Goal: Task Accomplishment & Management: Manage account settings

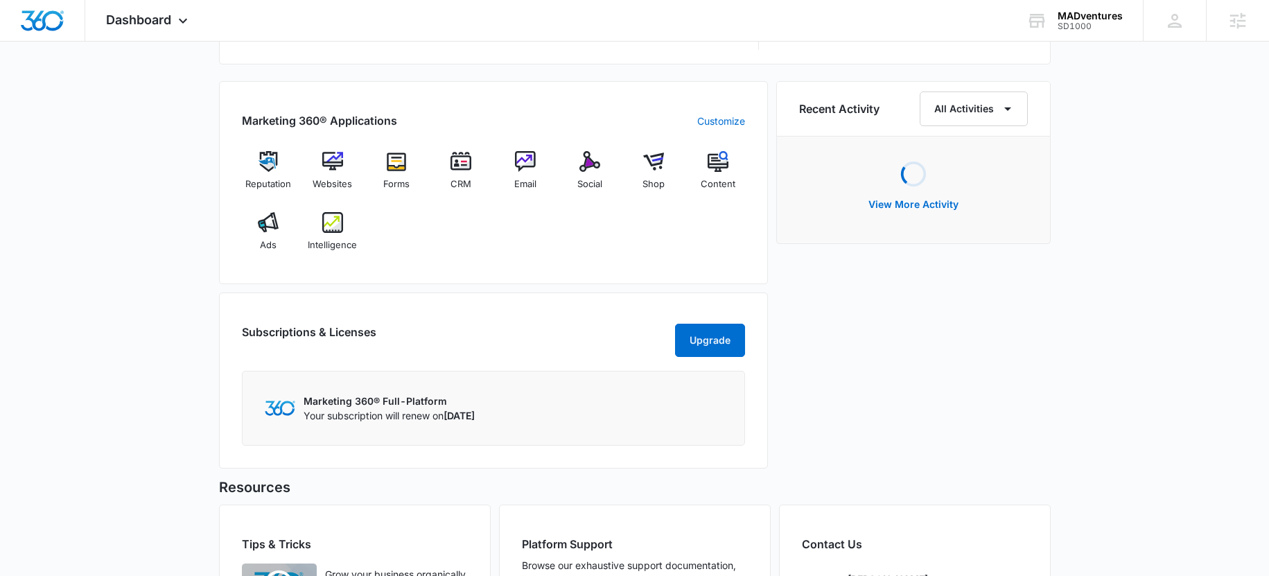
scroll to position [880, 0]
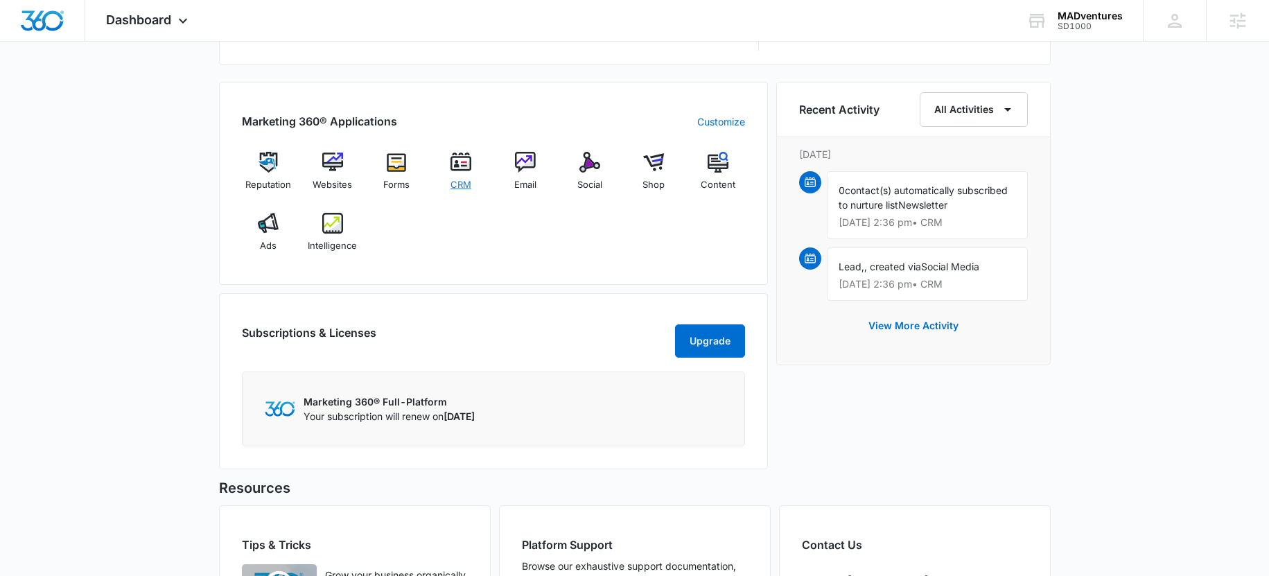
click at [462, 170] on img at bounding box center [461, 162] width 21 height 21
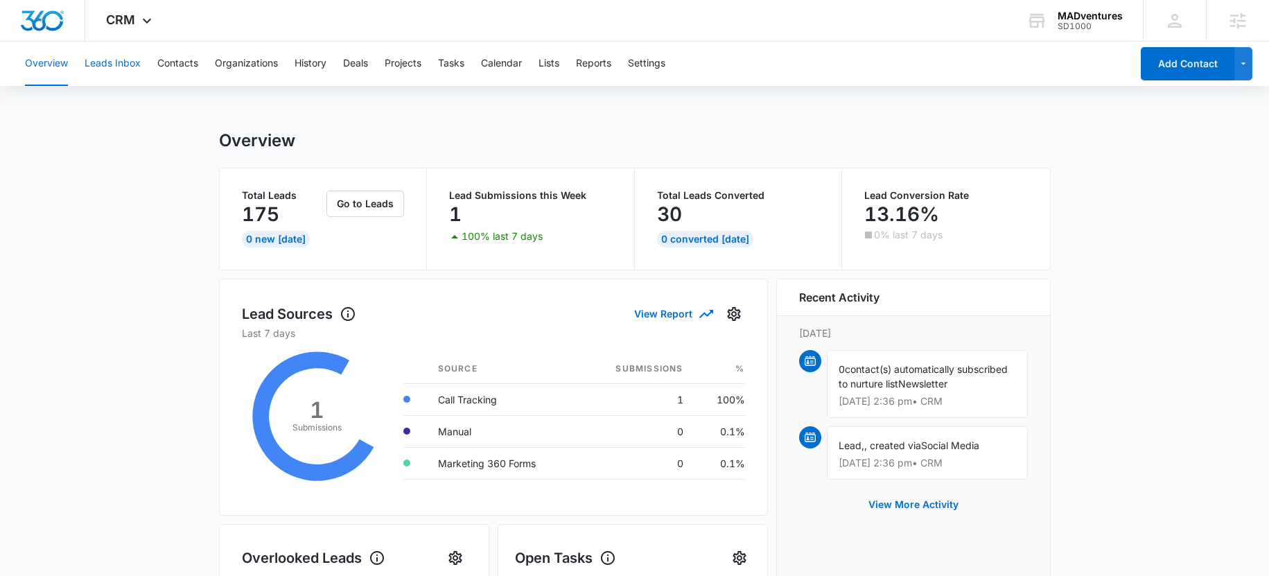
click at [132, 70] on button "Leads Inbox" at bounding box center [113, 64] width 56 height 44
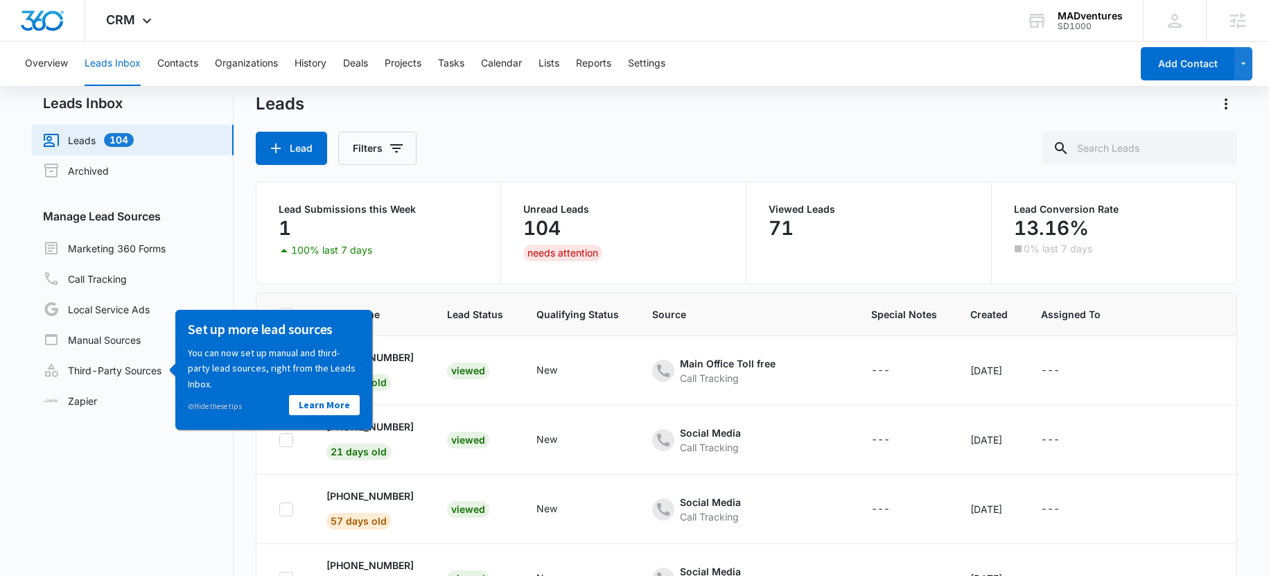
scroll to position [20, 0]
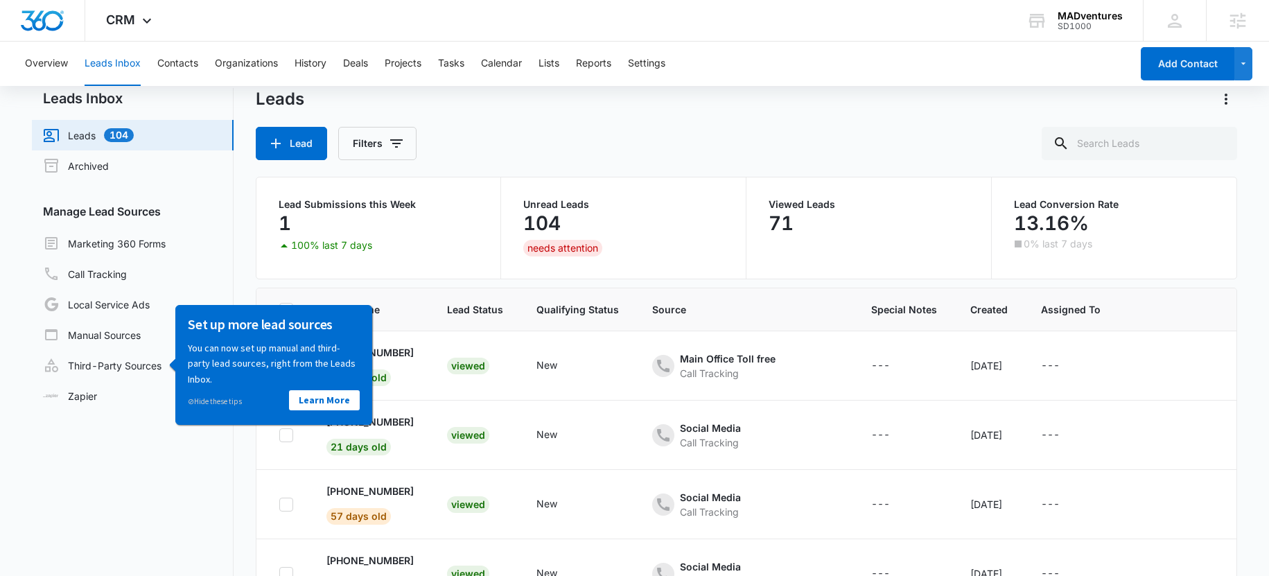
click at [207, 482] on nav "Leads Inbox Leads 104 Archived Manage Lead Sources Marketing 360 Forms Call Tra…" at bounding box center [133, 368] width 202 height 561
drag, startPoint x: 654, startPoint y: 122, endPoint x: 675, endPoint y: 119, distance: 21.7
click at [654, 122] on div "Leads Lead Filters" at bounding box center [747, 124] width 982 height 72
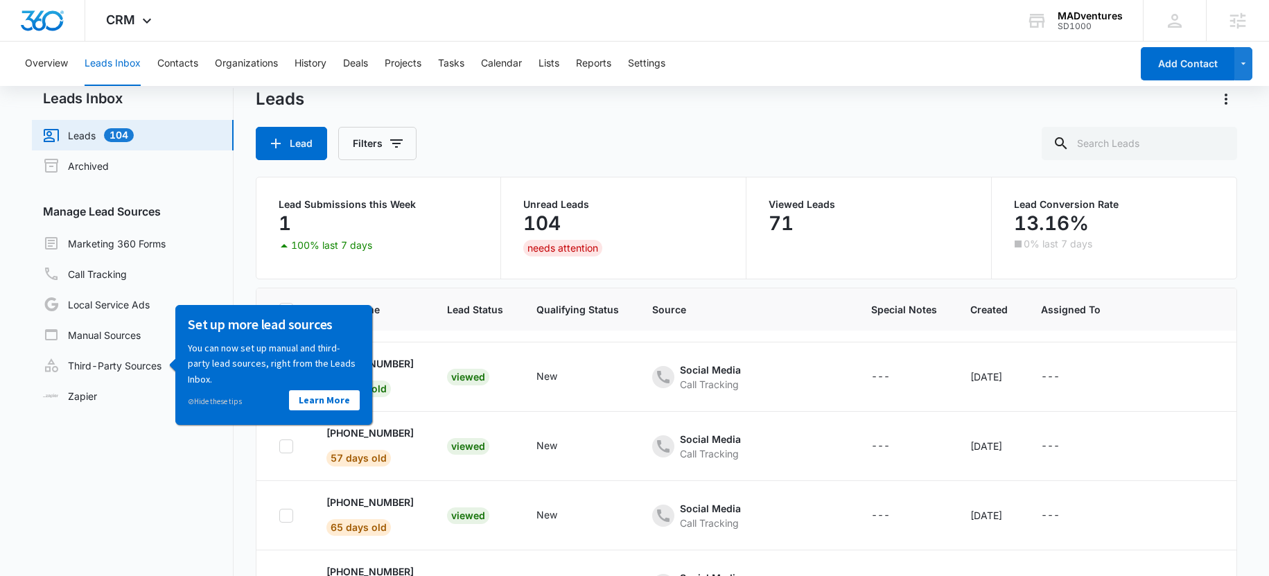
scroll to position [73, 0]
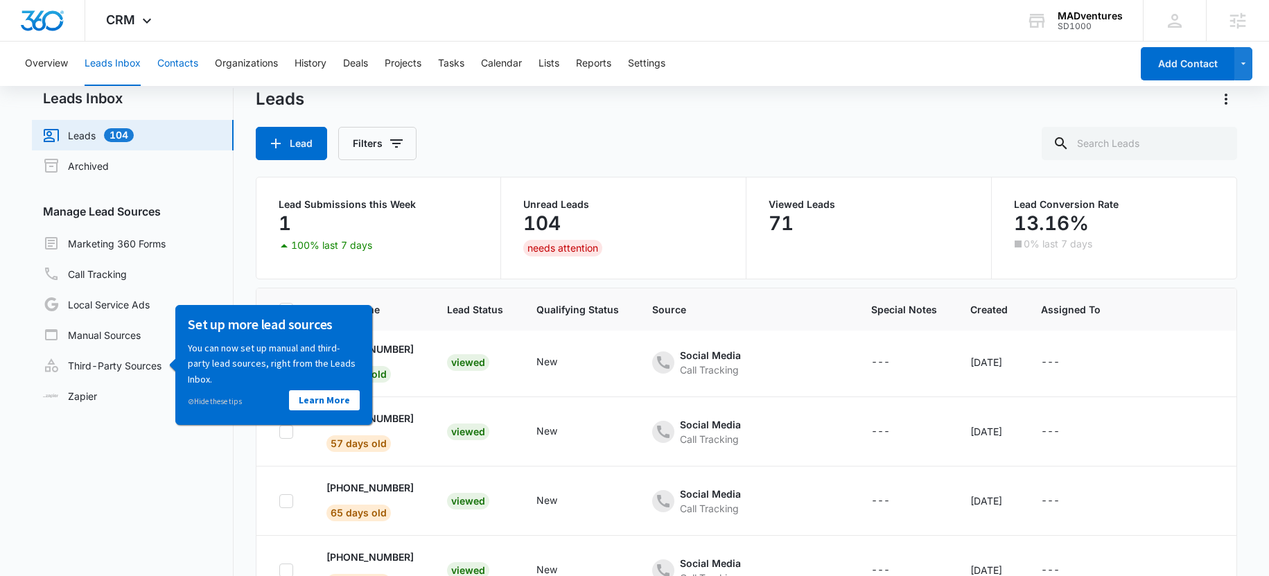
click at [184, 64] on button "Contacts" at bounding box center [177, 64] width 41 height 44
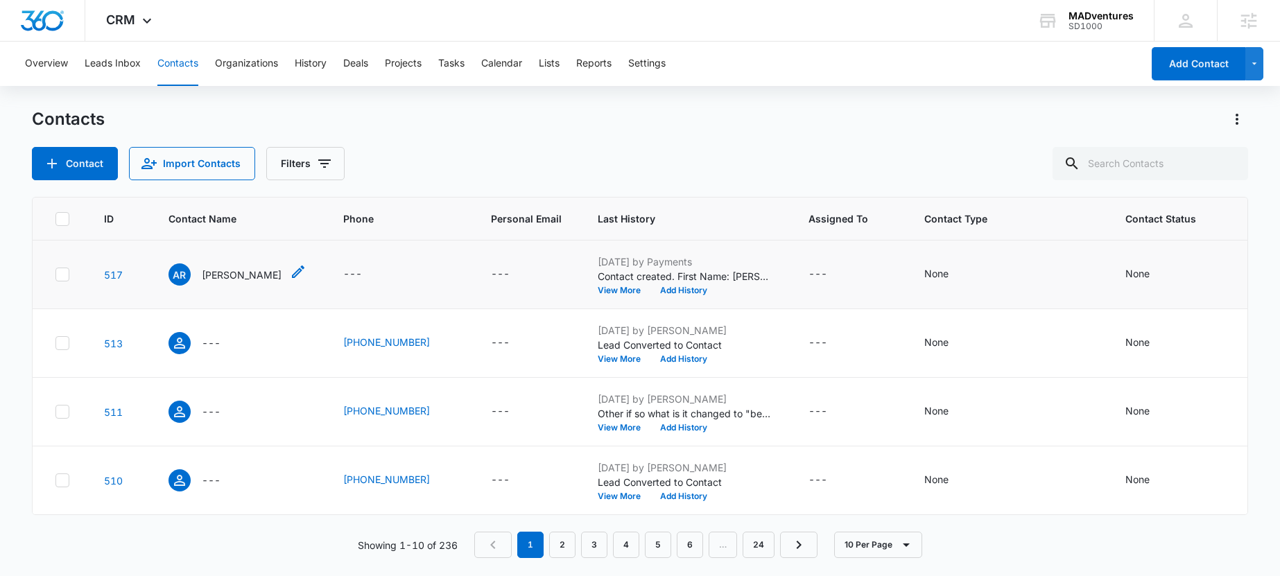
click at [240, 275] on p "[PERSON_NAME]" at bounding box center [242, 275] width 80 height 15
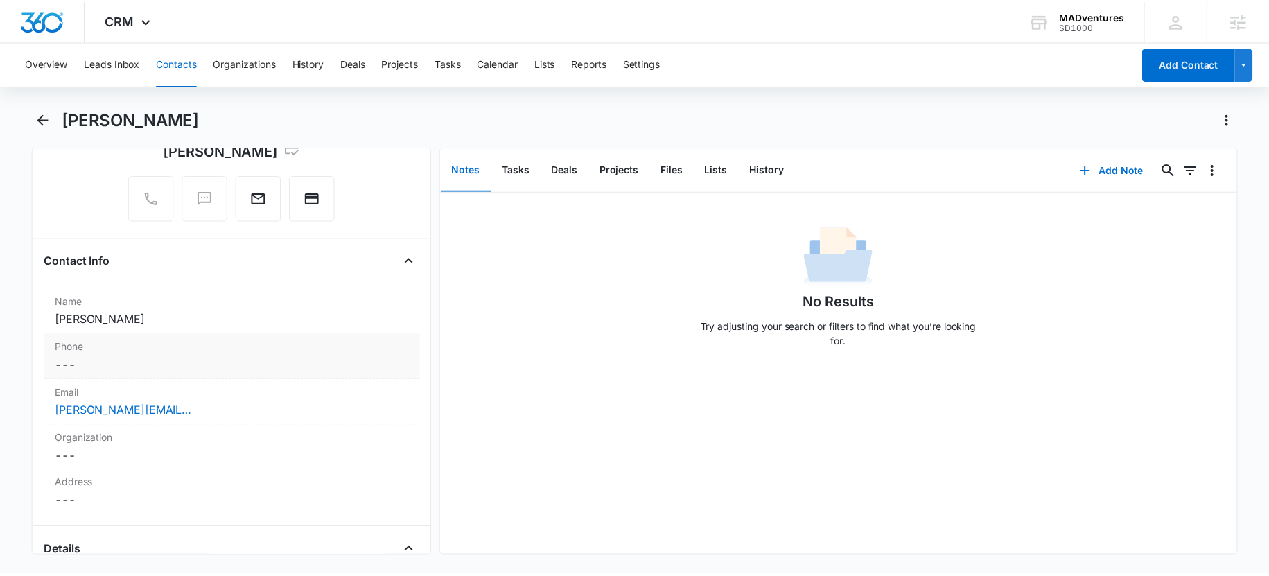
scroll to position [197, 0]
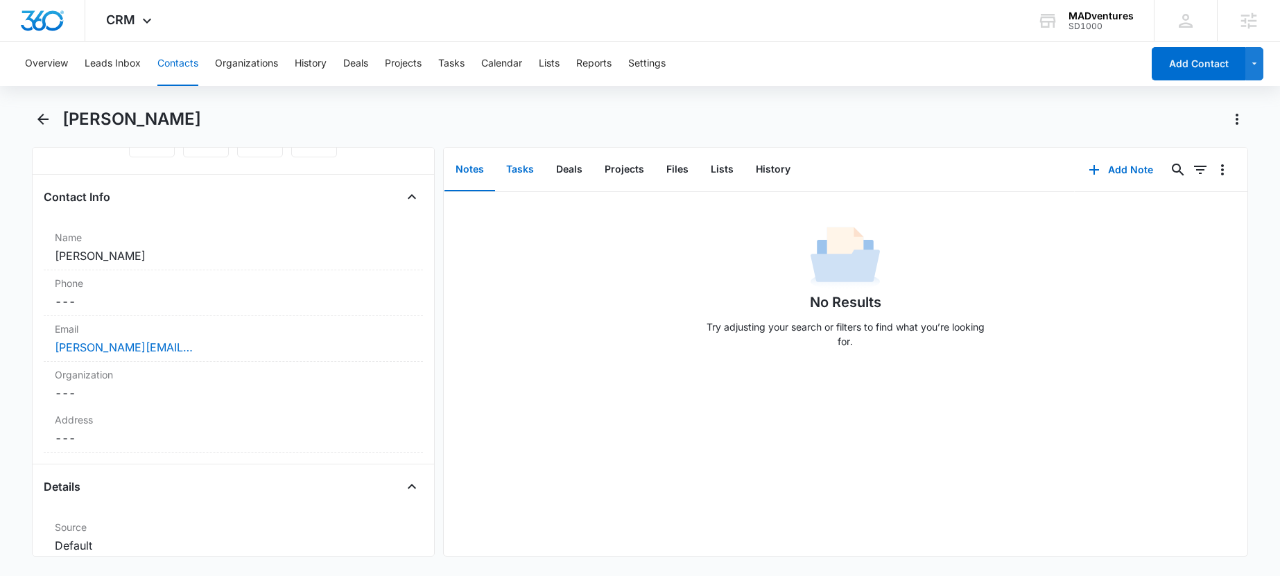
click at [522, 175] on button "Tasks" at bounding box center [520, 169] width 50 height 43
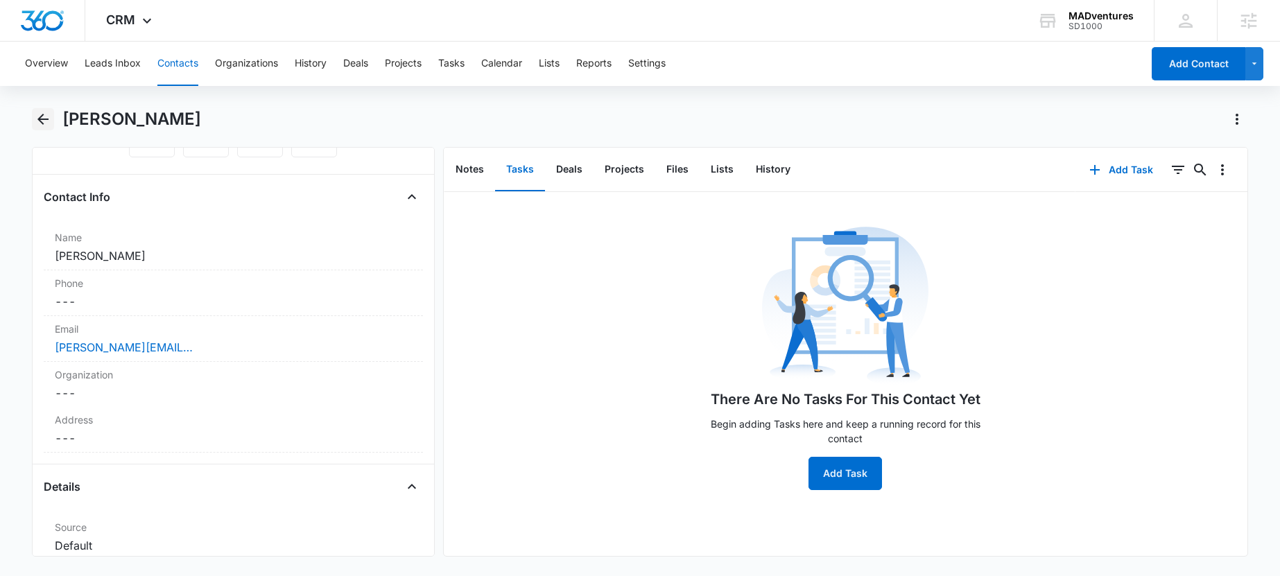
click at [46, 116] on icon "Back" at bounding box center [43, 119] width 17 height 17
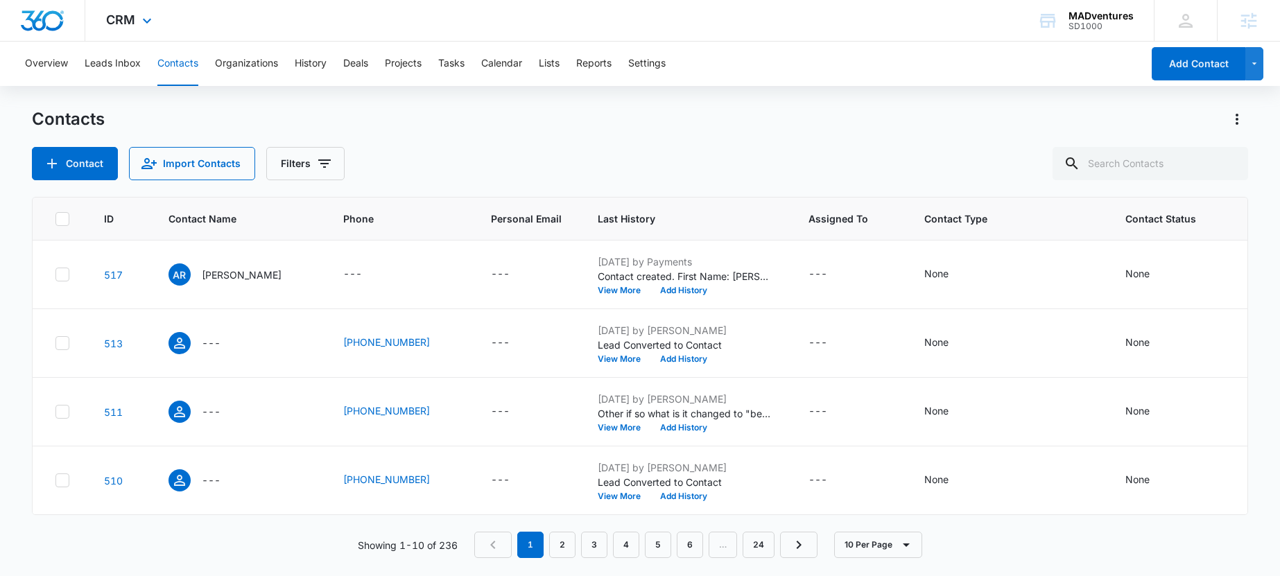
click at [44, 24] on img "Dashboard" at bounding box center [42, 20] width 44 height 21
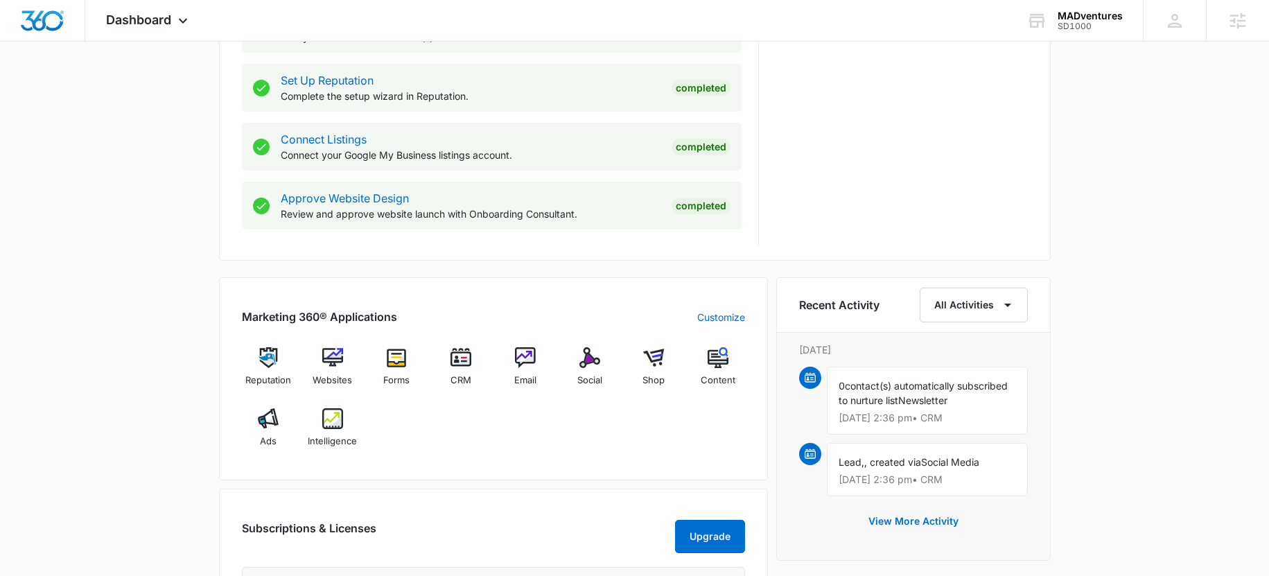
scroll to position [849, 0]
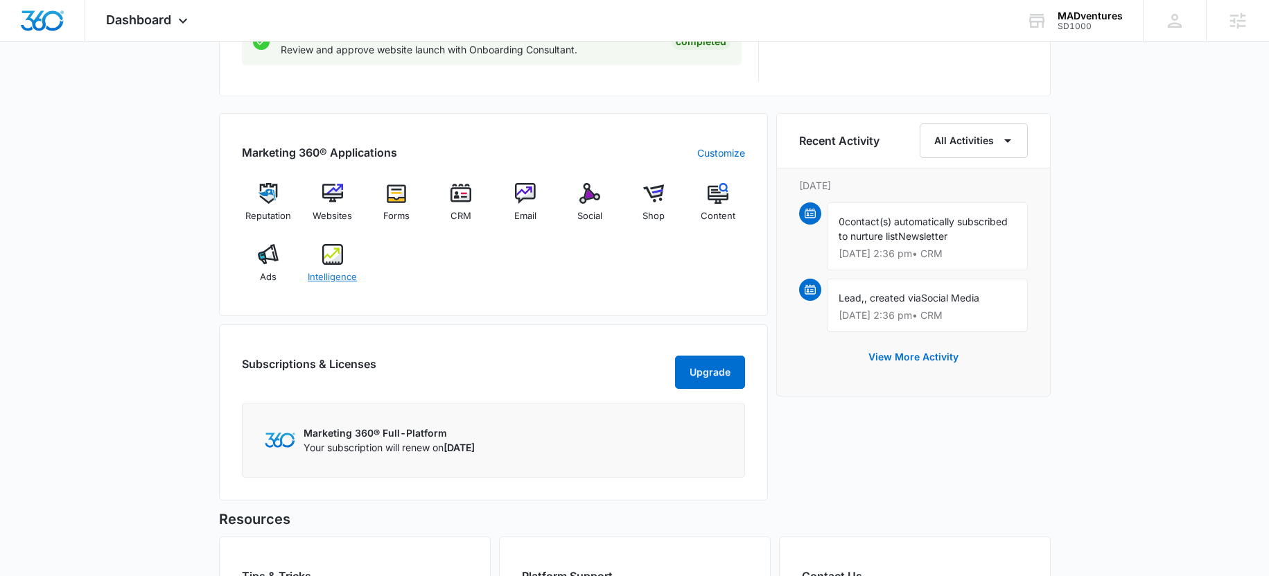
click at [335, 248] on img at bounding box center [332, 254] width 21 height 21
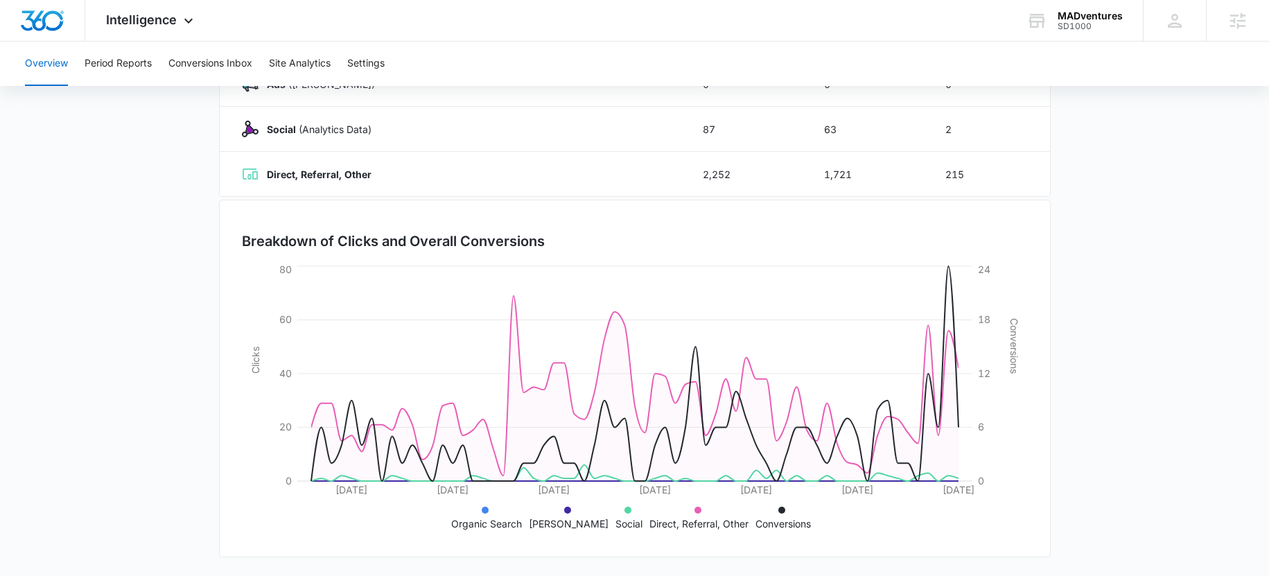
scroll to position [282, 0]
click at [129, 59] on button "Period Reports" at bounding box center [118, 64] width 67 height 44
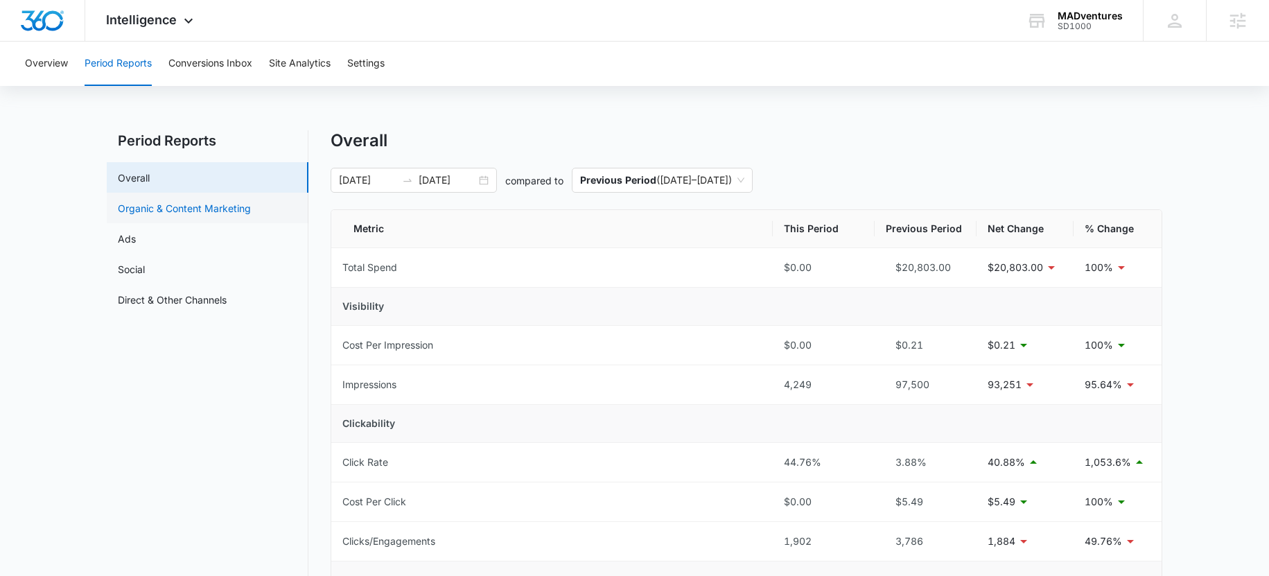
click at [149, 211] on link "Organic & Content Marketing" at bounding box center [184, 208] width 133 height 15
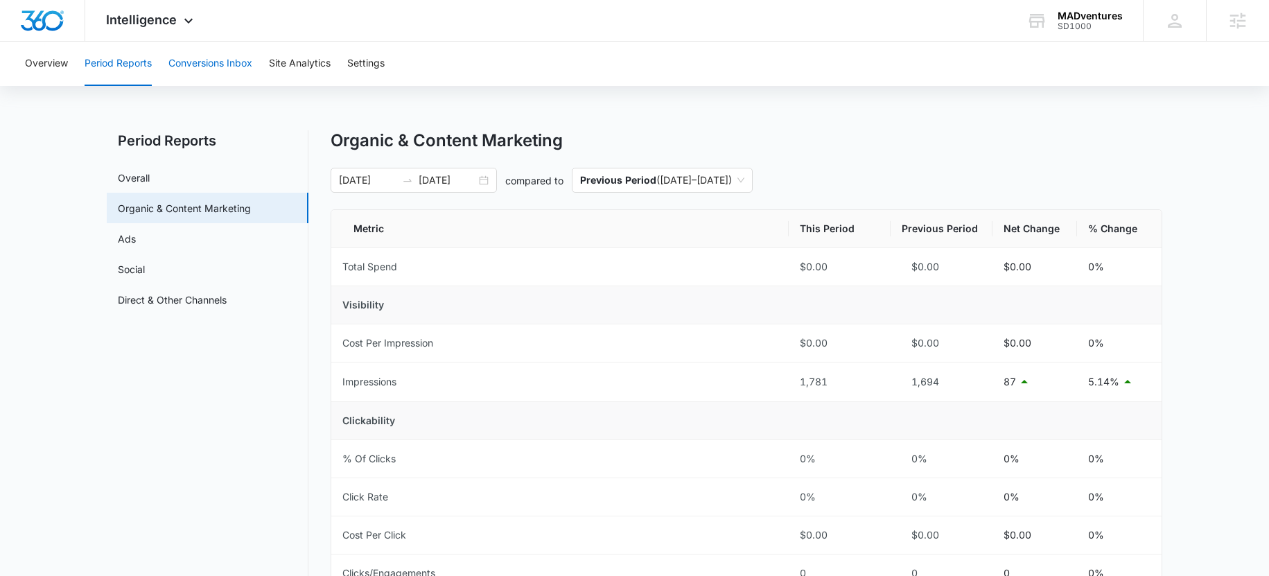
click at [190, 66] on button "Conversions Inbox" at bounding box center [210, 64] width 84 height 44
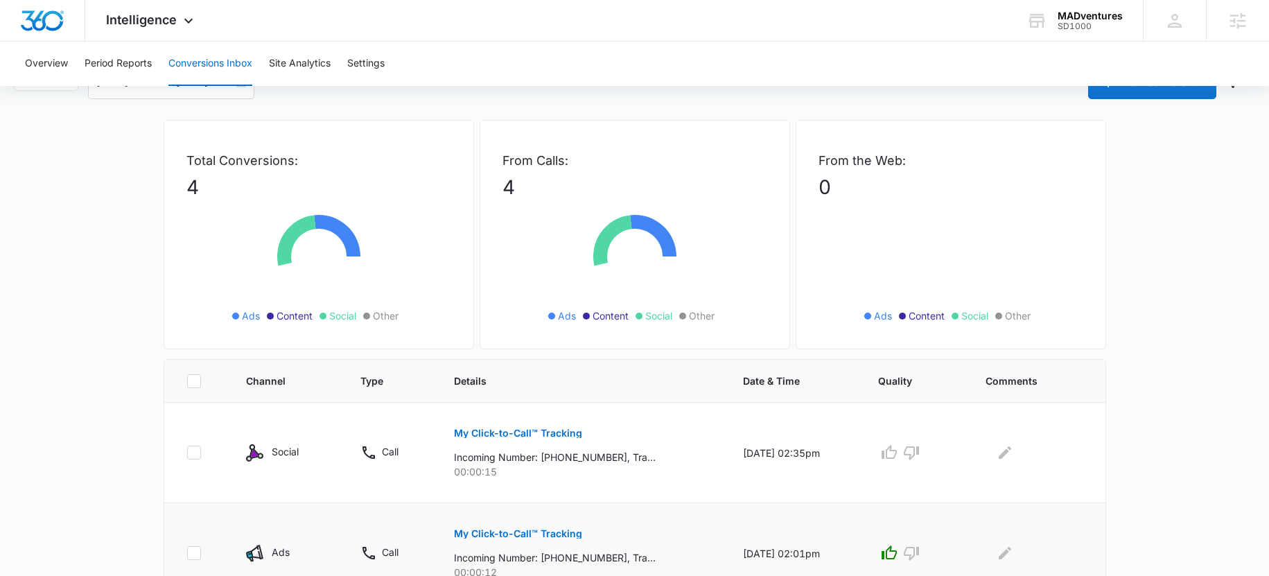
scroll to position [247, 0]
